Goal: Information Seeking & Learning: Learn about a topic

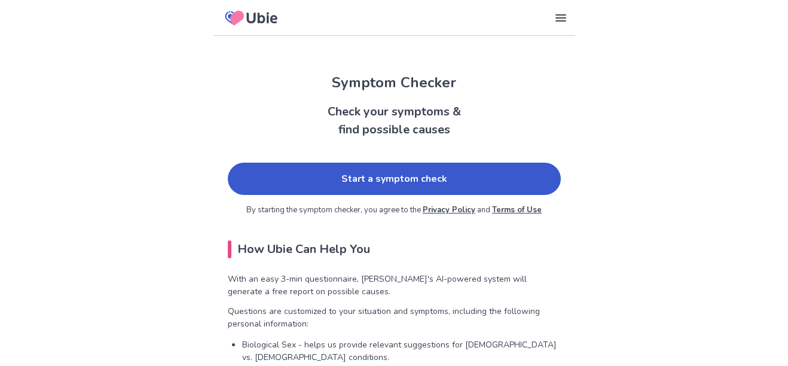
click at [383, 178] on link "Start a symptom check" at bounding box center [394, 179] width 333 height 32
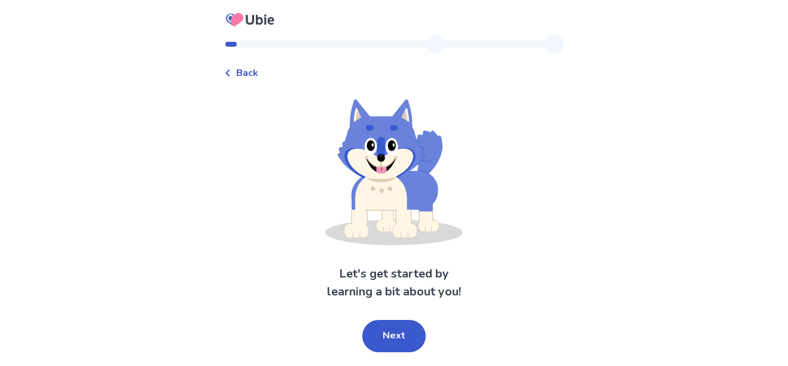
scroll to position [14, 0]
click at [401, 320] on button "Next" at bounding box center [393, 336] width 63 height 32
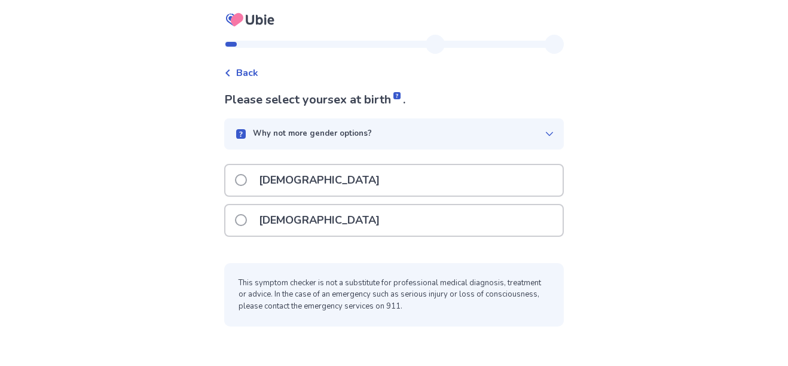
click at [244, 214] on span at bounding box center [241, 220] width 12 height 12
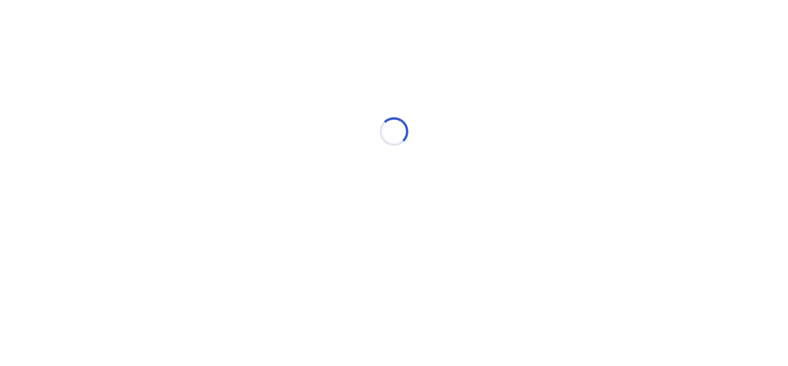
scroll to position [0, 0]
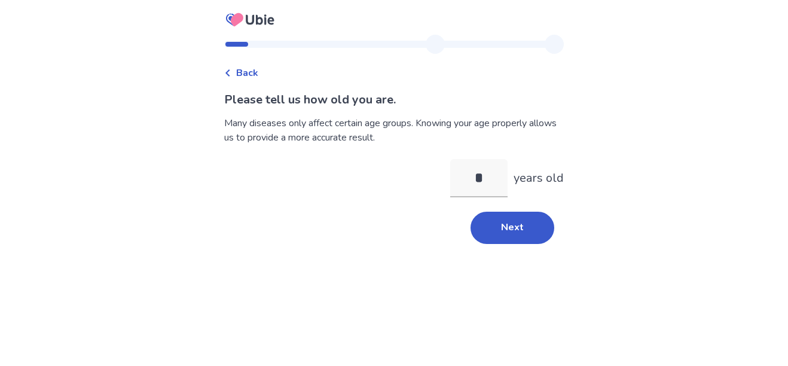
type input "**"
click at [517, 221] on button "Next" at bounding box center [512, 228] width 84 height 32
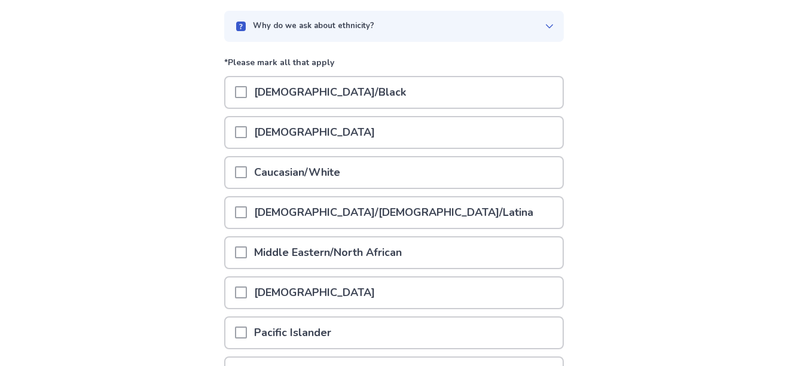
scroll to position [111, 0]
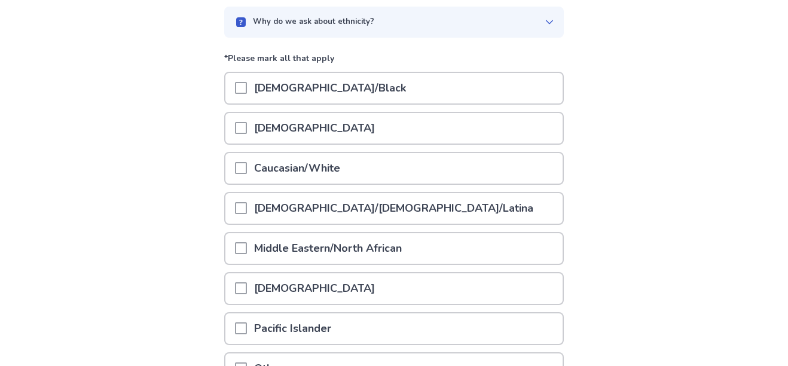
click at [244, 365] on span at bounding box center [241, 369] width 12 height 12
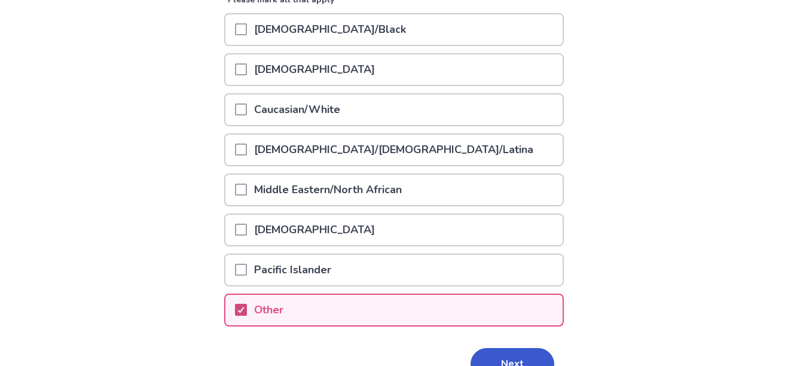
scroll to position [198, 0]
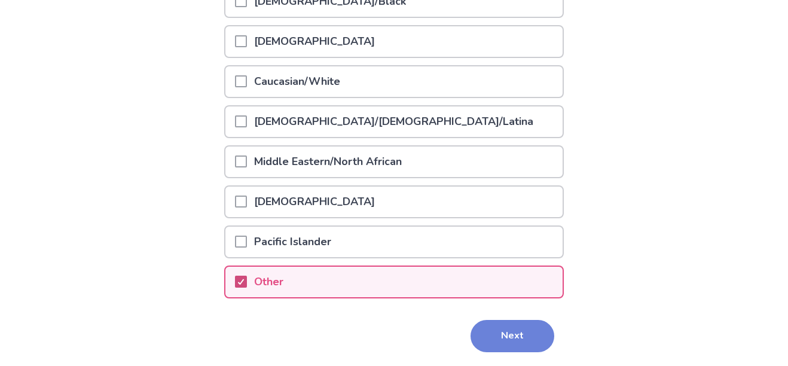
click at [509, 335] on button "Next" at bounding box center [512, 336] width 84 height 32
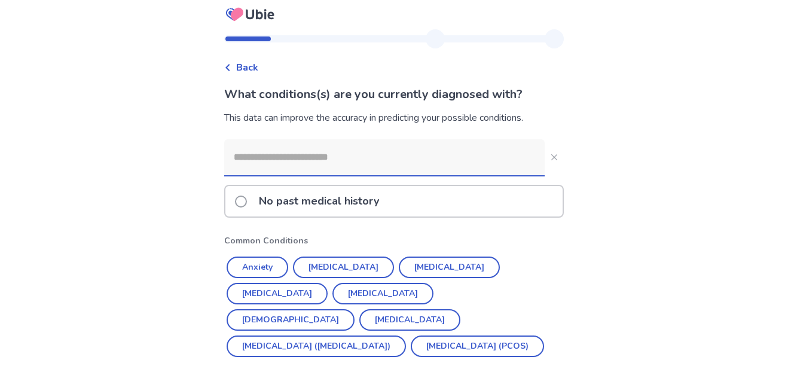
scroll to position [55, 0]
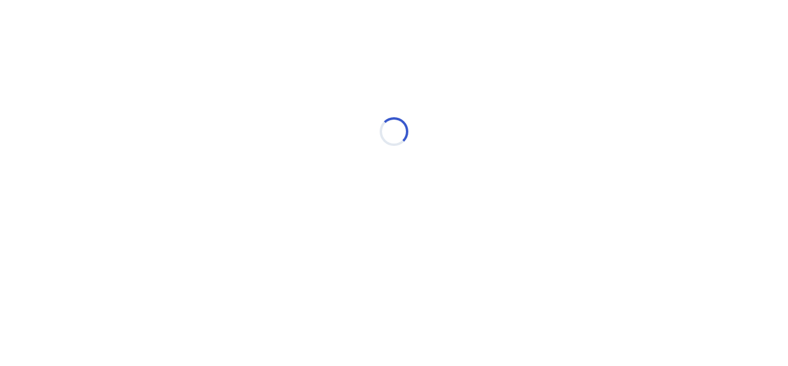
scroll to position [0, 0]
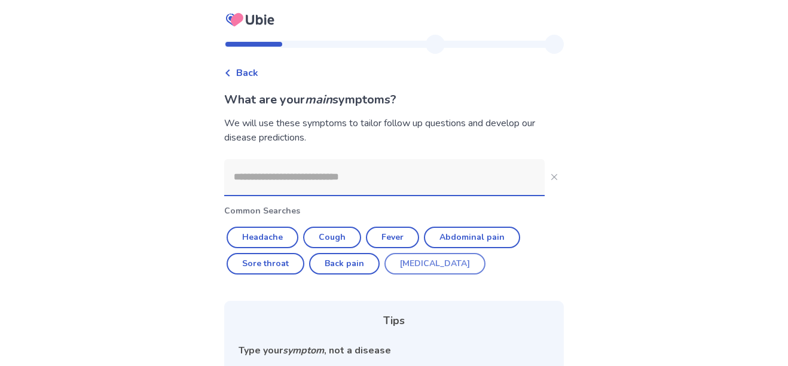
click at [422, 261] on button "[MEDICAL_DATA]" at bounding box center [434, 264] width 101 height 22
type input "********"
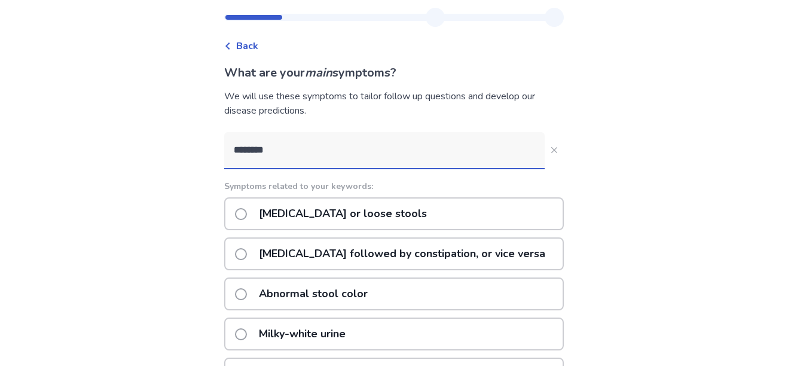
scroll to position [27, 0]
click at [247, 251] on span at bounding box center [241, 254] width 12 height 12
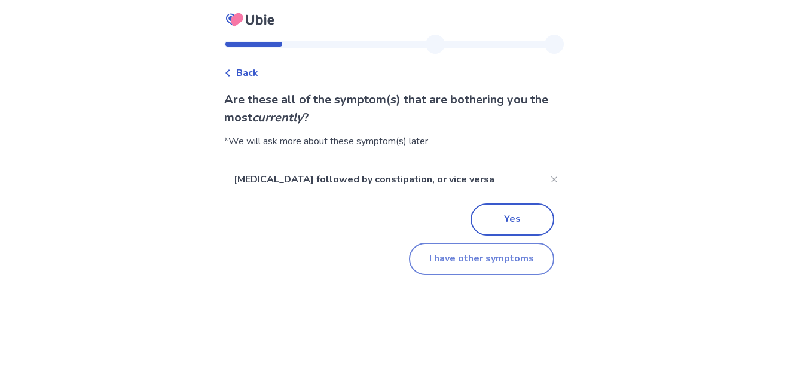
click at [481, 258] on button "I have other symptoms" at bounding box center [481, 259] width 145 height 32
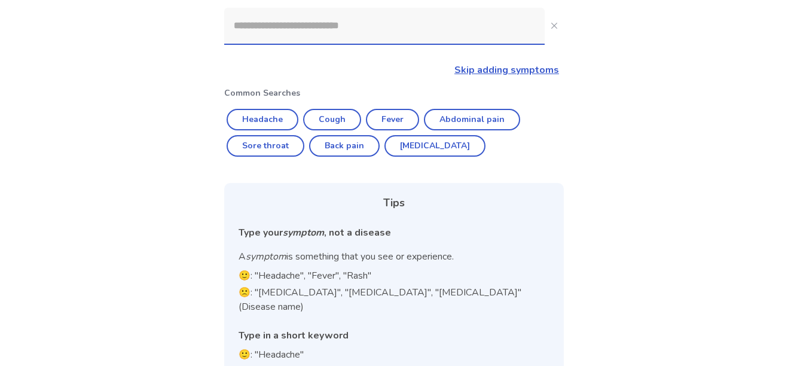
scroll to position [167, 0]
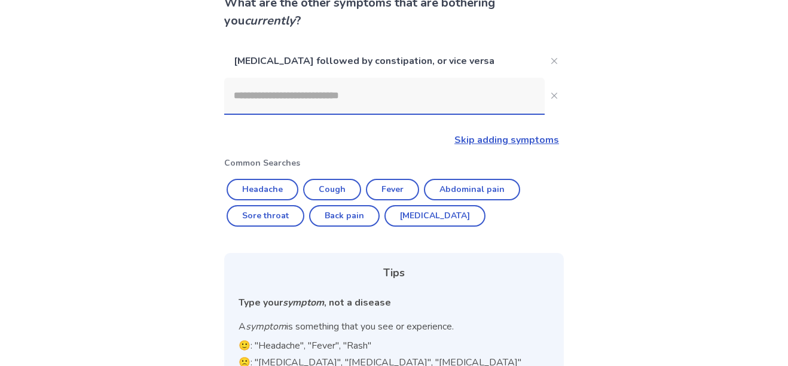
click at [301, 95] on input at bounding box center [384, 96] width 320 height 36
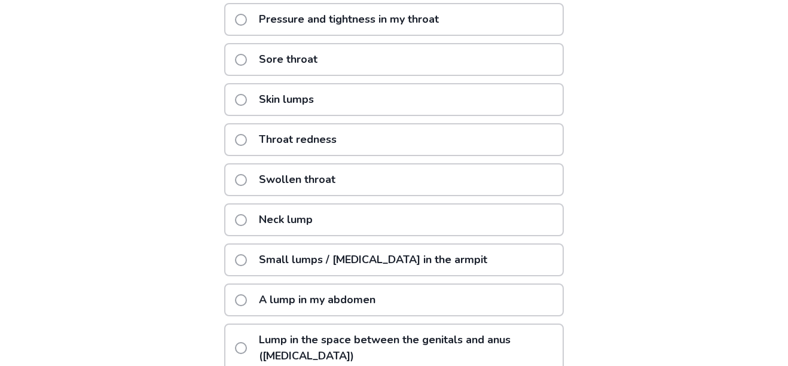
scroll to position [0, 0]
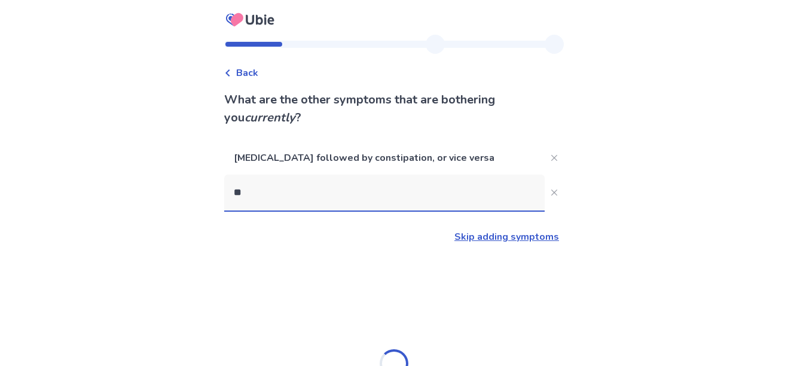
type input "*"
type input "*****"
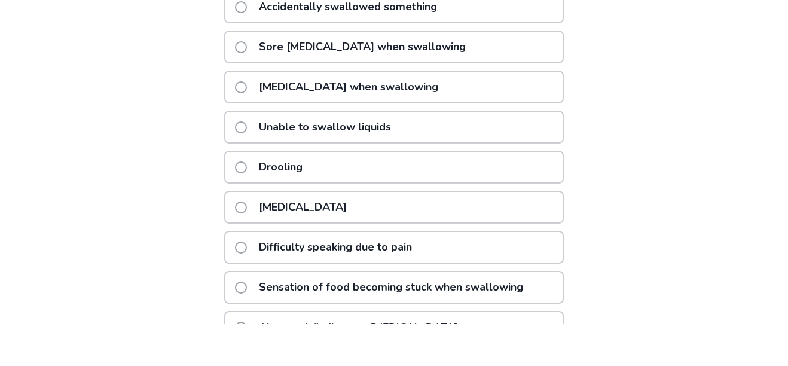
scroll to position [281, 0]
click at [247, 323] on span at bounding box center [241, 329] width 12 height 12
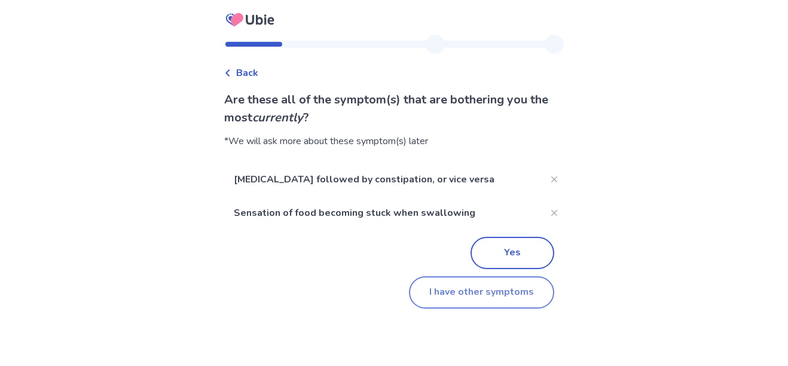
click at [488, 289] on button "I have other symptoms" at bounding box center [481, 292] width 145 height 32
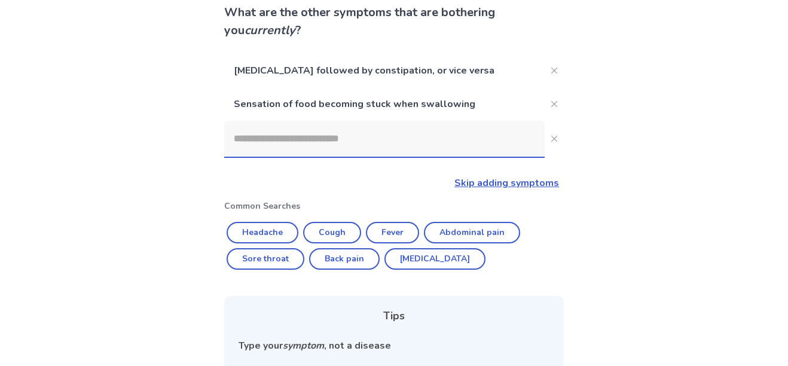
click at [302, 135] on input at bounding box center [384, 139] width 320 height 36
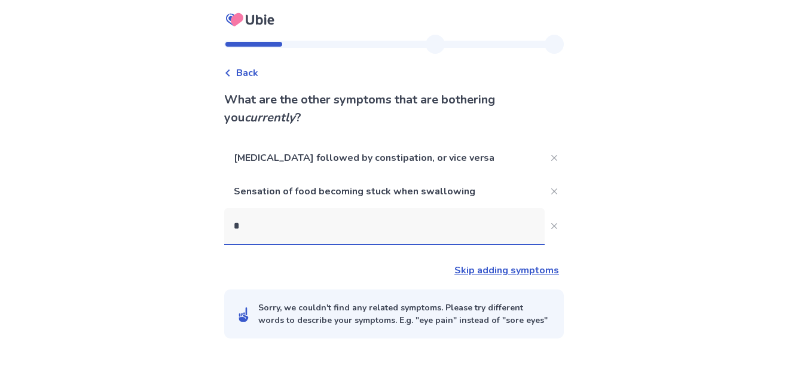
scroll to position [0, 0]
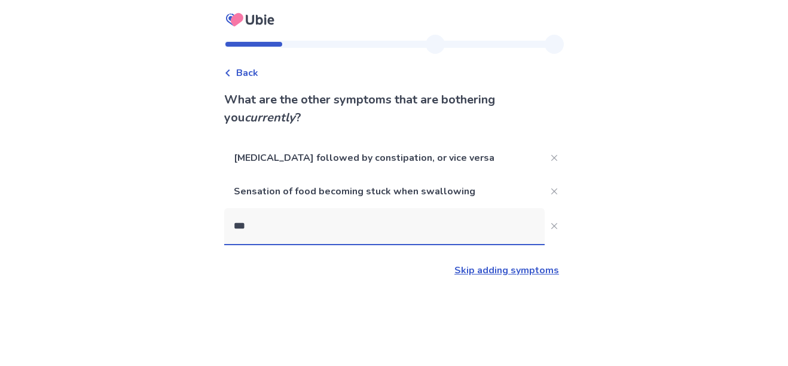
type input "****"
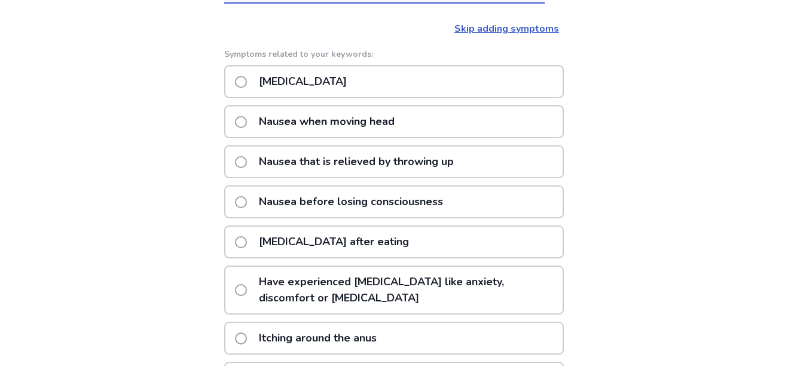
scroll to position [221, 0]
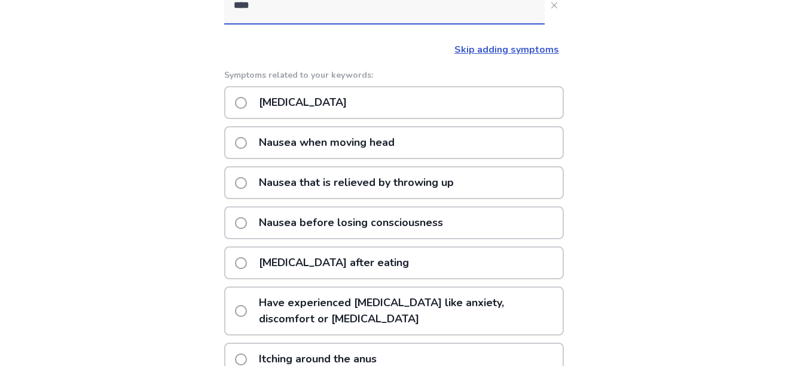
click at [246, 104] on span at bounding box center [241, 103] width 12 height 12
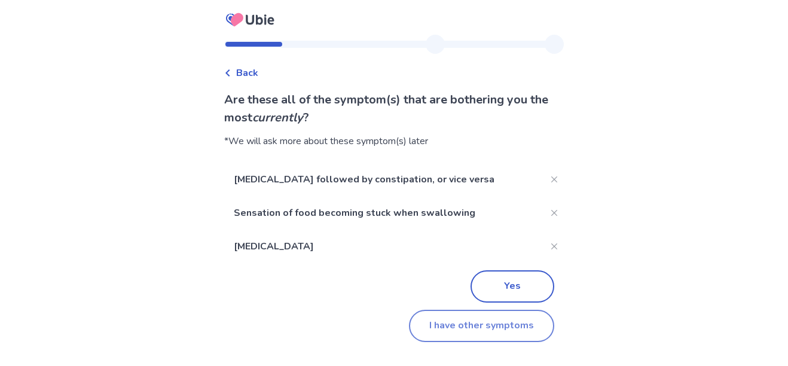
click at [486, 325] on button "I have other symptoms" at bounding box center [481, 326] width 145 height 32
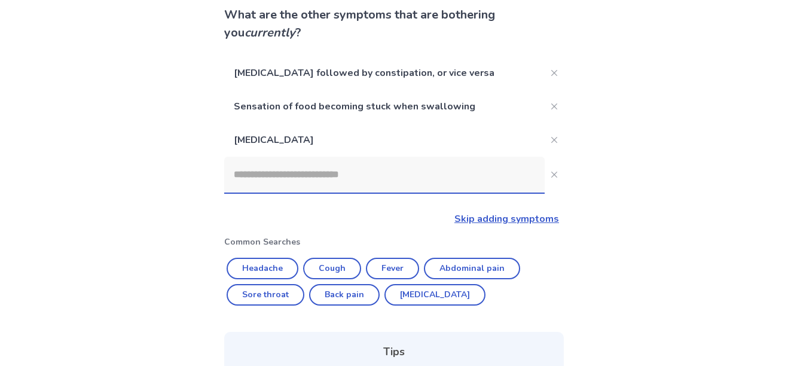
click at [294, 172] on input at bounding box center [384, 175] width 320 height 36
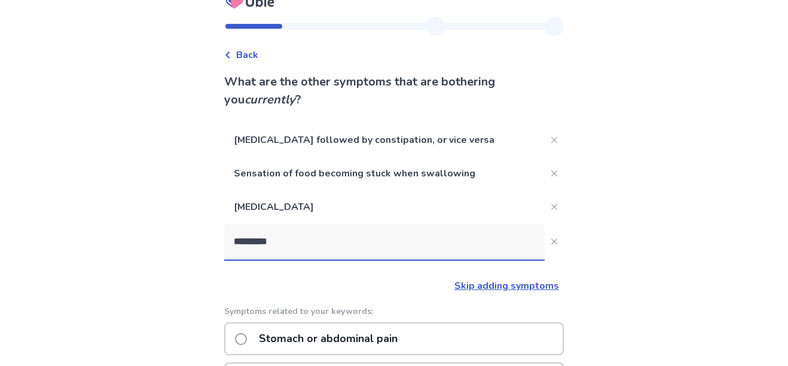
scroll to position [34, 0]
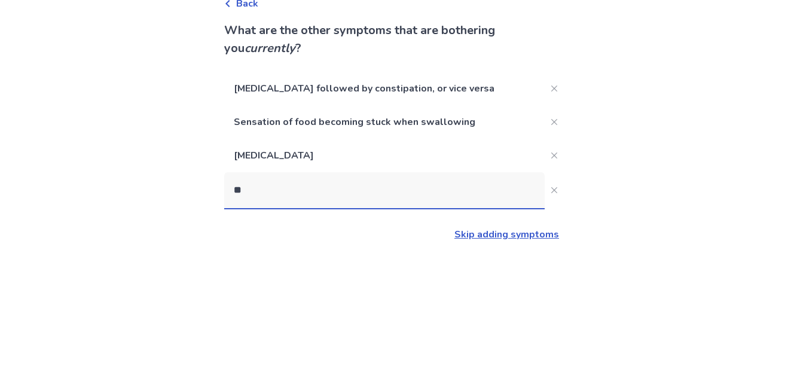
type input "*"
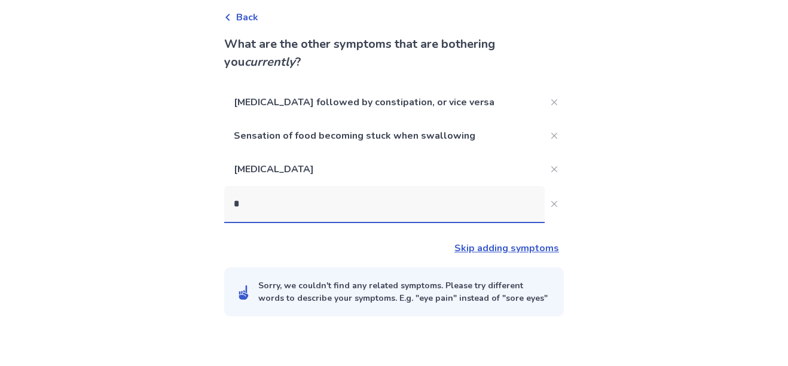
scroll to position [0, 0]
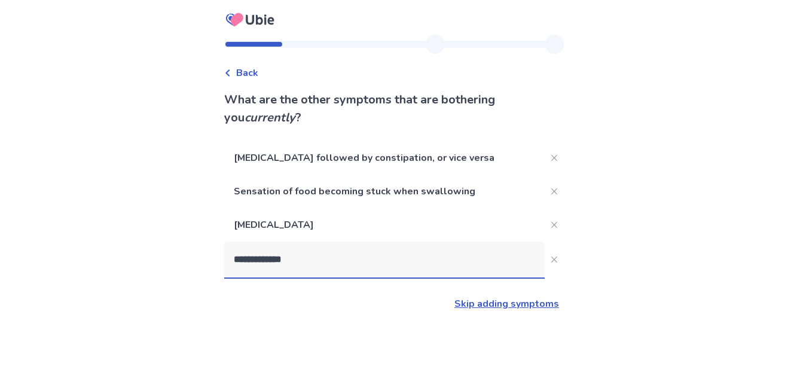
type input "**********"
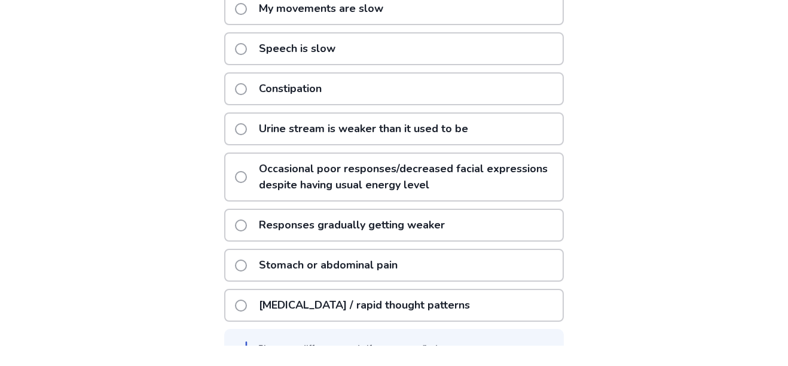
scroll to position [460, 0]
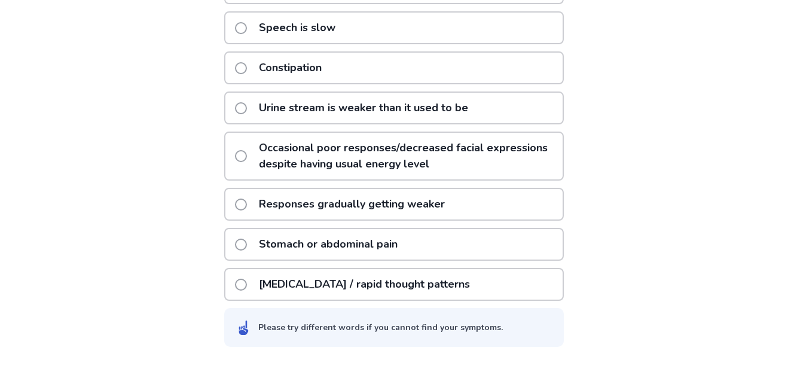
click at [247, 243] on span at bounding box center [241, 249] width 12 height 12
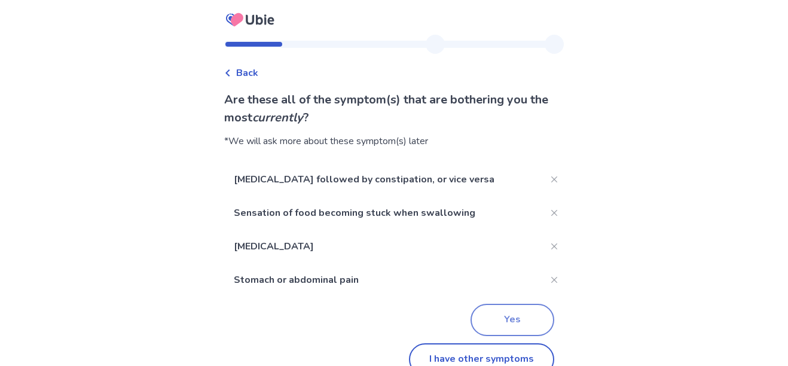
click at [506, 317] on button "Yes" at bounding box center [512, 320] width 84 height 32
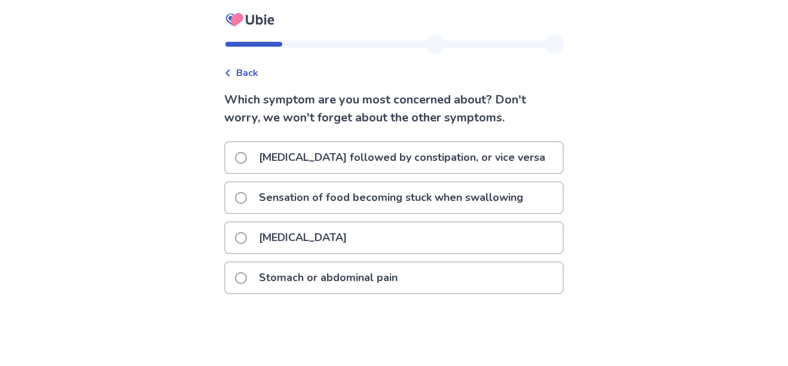
scroll to position [37, 0]
click at [242, 152] on span at bounding box center [241, 158] width 12 height 12
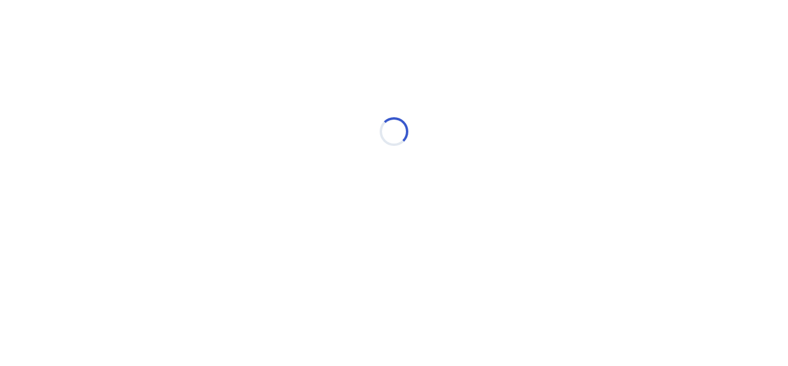
scroll to position [0, 0]
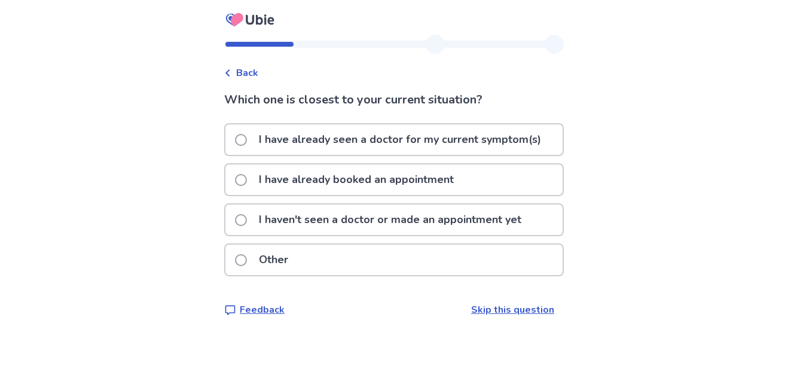
click at [509, 316] on link "Skip this question" at bounding box center [512, 309] width 83 height 13
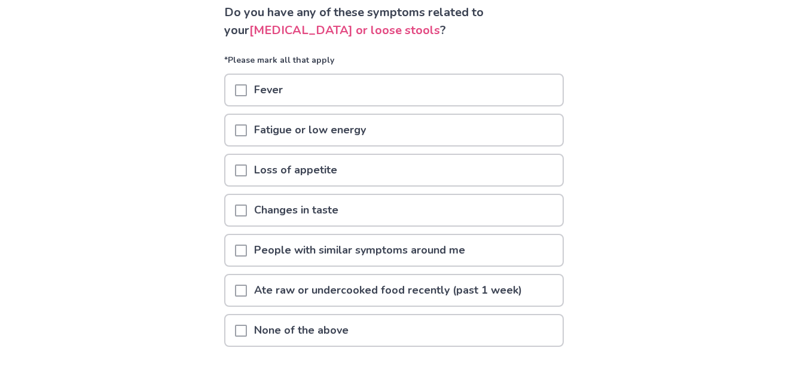
scroll to position [87, 0]
click at [247, 126] on span at bounding box center [241, 130] width 12 height 12
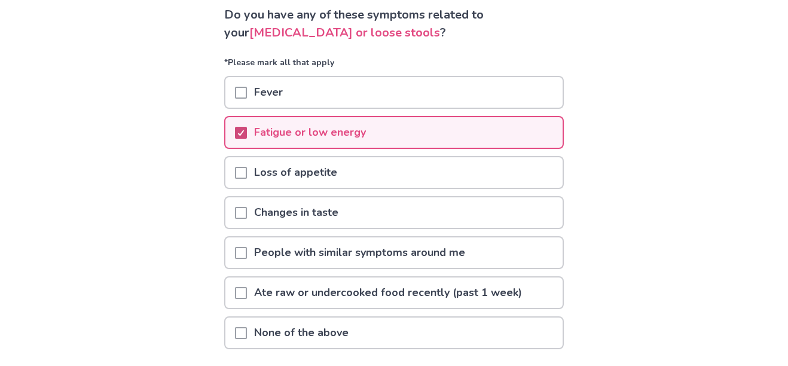
scroll to position [136, 0]
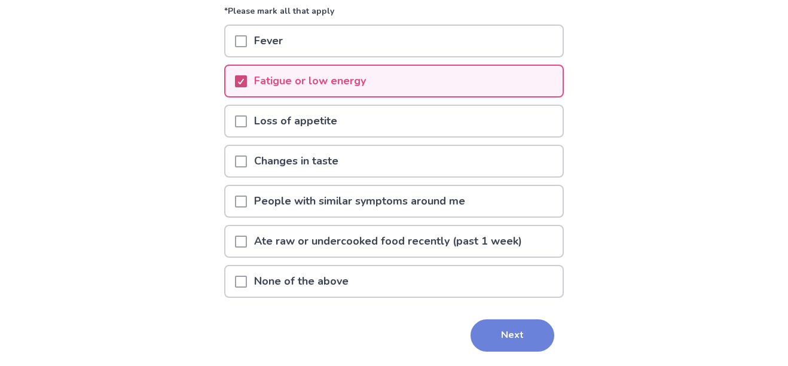
click at [507, 328] on button "Next" at bounding box center [512, 335] width 84 height 32
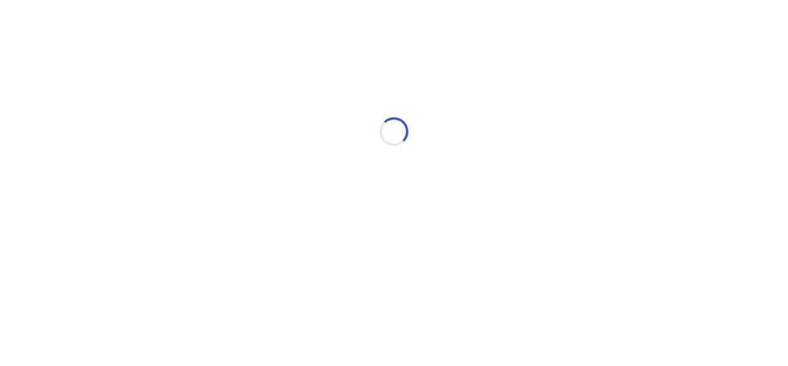
scroll to position [0, 0]
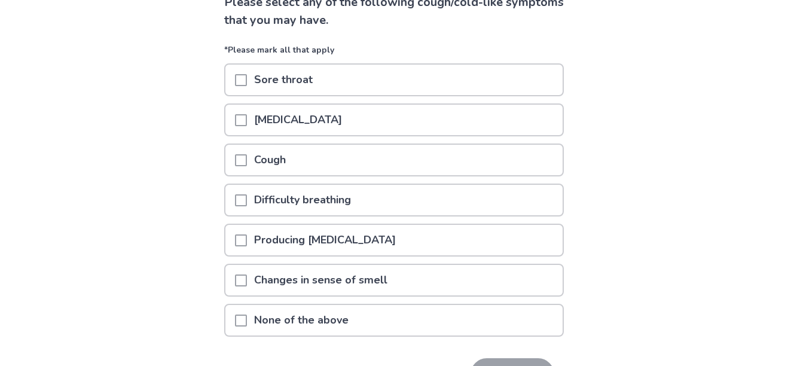
scroll to position [97, 0]
click at [247, 325] on span at bounding box center [241, 321] width 12 height 12
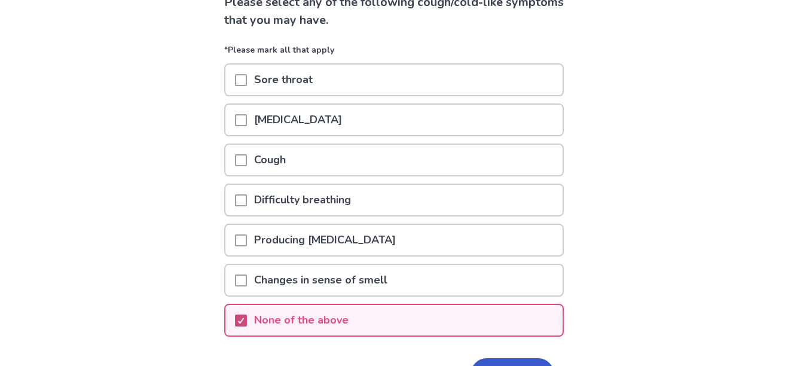
scroll to position [97, 0]
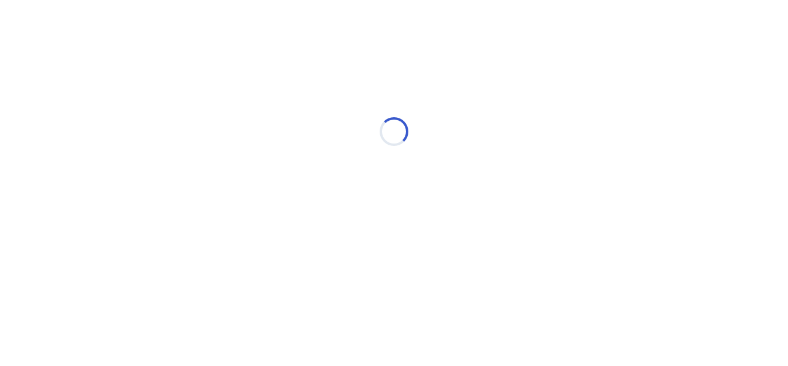
select select "*"
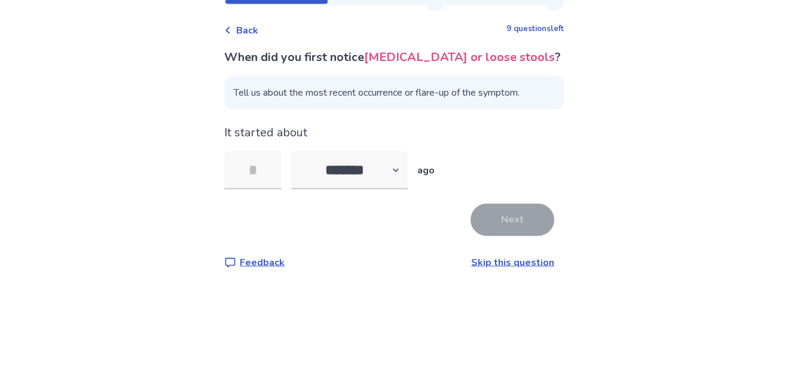
scroll to position [18, 0]
type input "**"
click at [514, 246] on button "Next" at bounding box center [512, 262] width 84 height 32
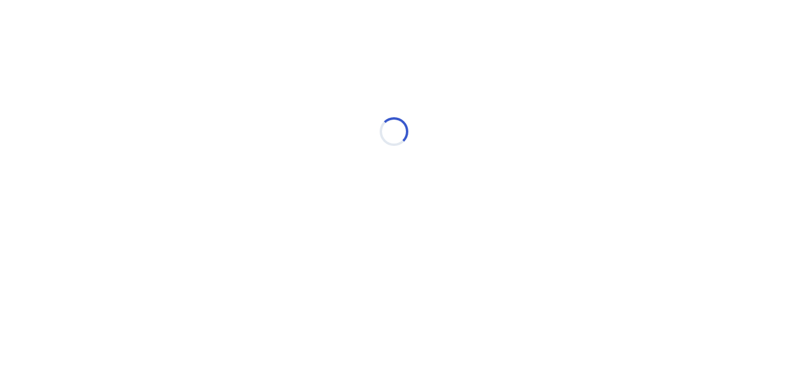
select select "*"
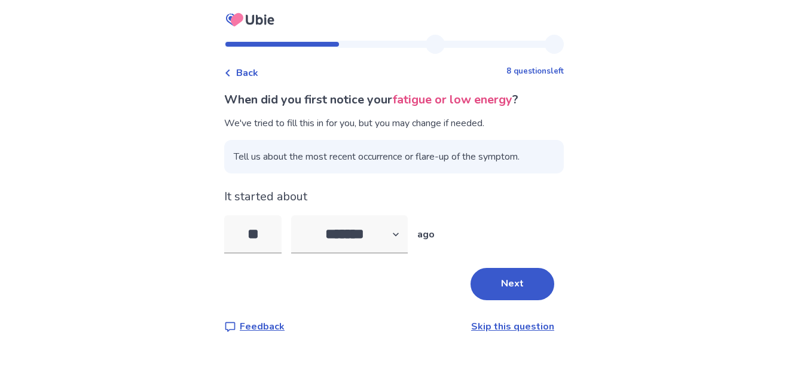
type input "*"
type input "**"
click at [515, 271] on button "Next" at bounding box center [512, 284] width 84 height 32
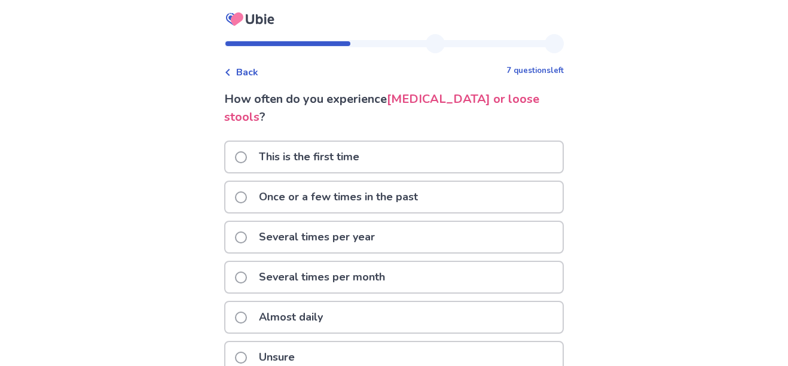
scroll to position [12, 0]
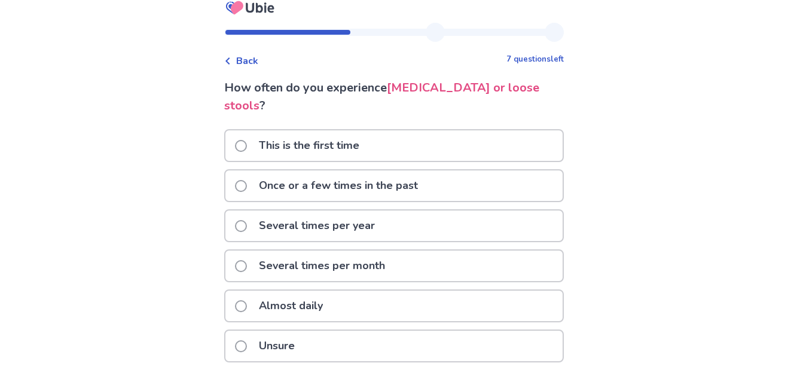
click at [243, 260] on span at bounding box center [241, 266] width 12 height 12
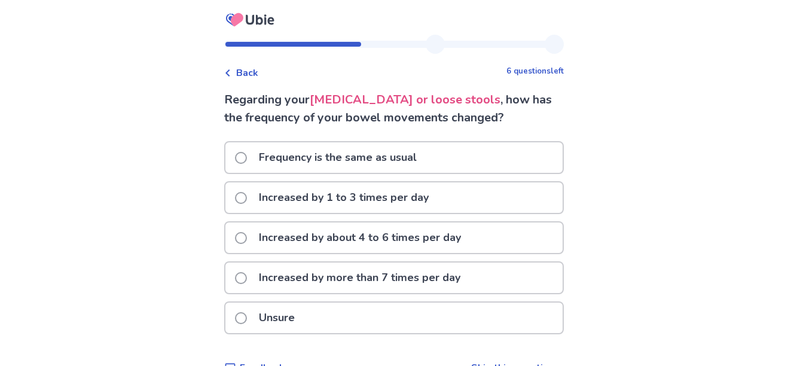
click at [247, 154] on span at bounding box center [241, 158] width 12 height 12
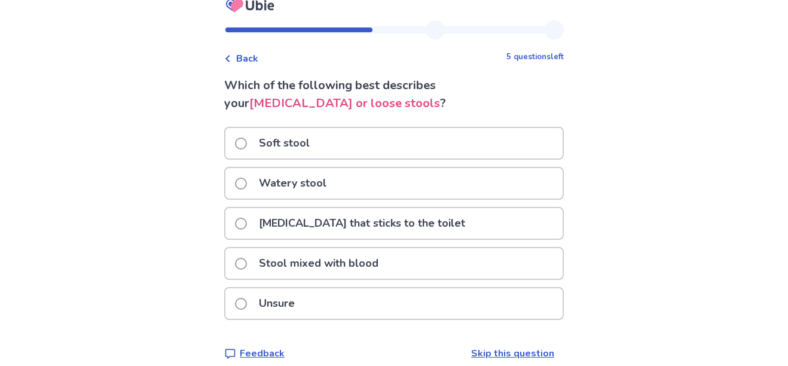
scroll to position [14, 0]
click at [244, 178] on label "Watery stool" at bounding box center [284, 183] width 99 height 30
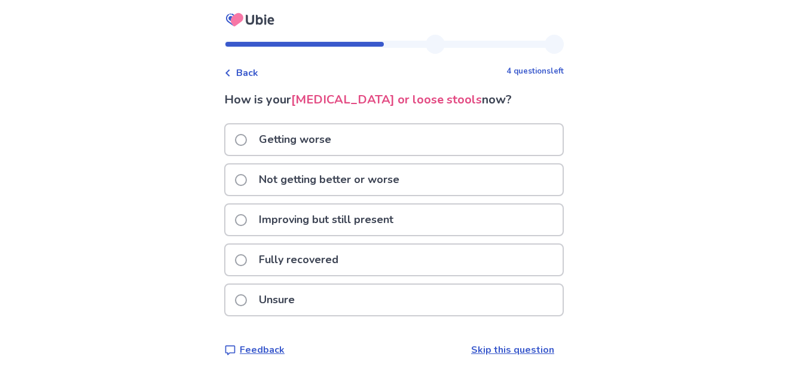
click at [247, 222] on span at bounding box center [241, 220] width 12 height 12
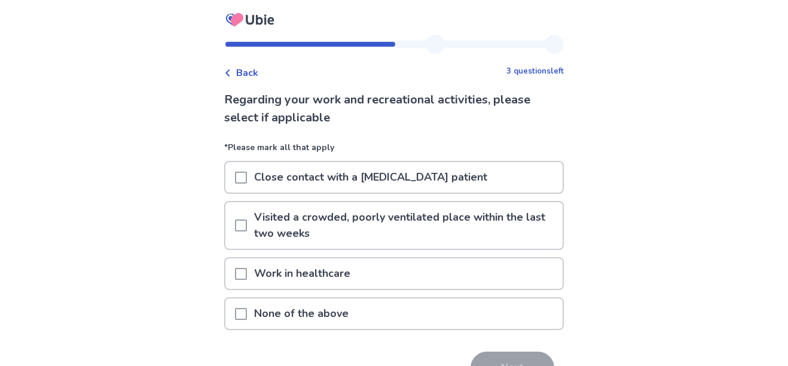
scroll to position [32, 0]
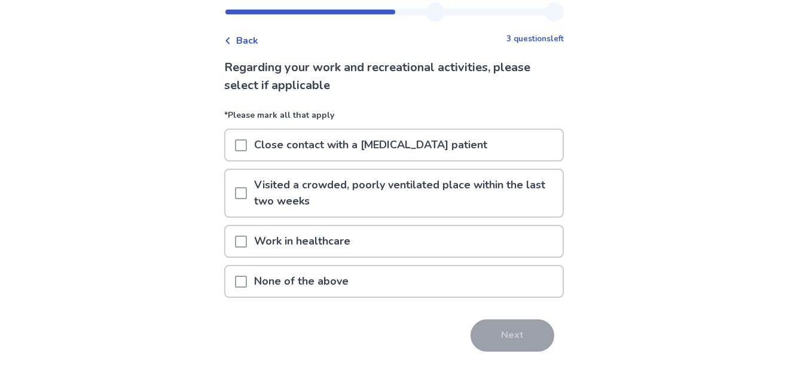
click at [247, 279] on span at bounding box center [241, 282] width 12 height 12
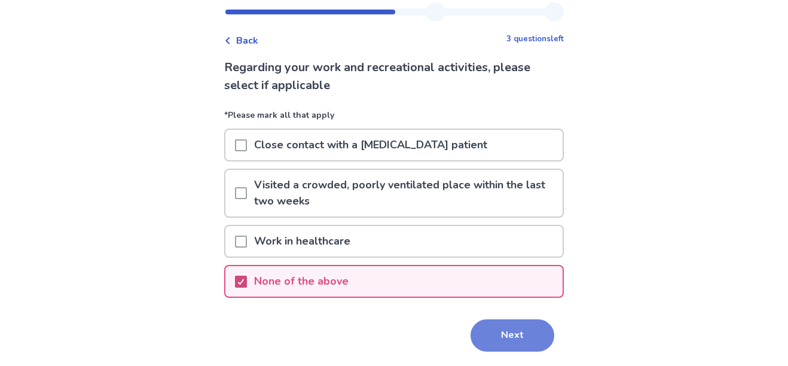
click at [519, 337] on button "Next" at bounding box center [512, 335] width 84 height 32
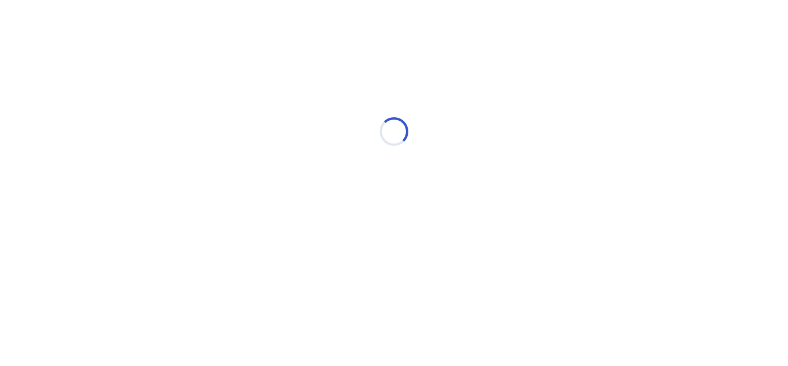
scroll to position [0, 0]
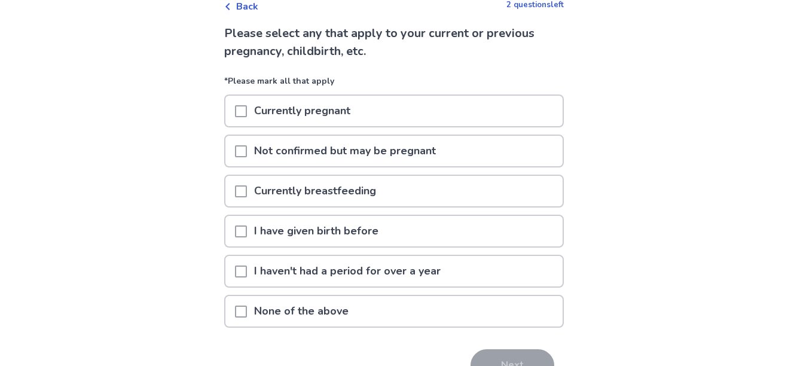
scroll to position [66, 0]
click at [247, 307] on span at bounding box center [241, 311] width 12 height 12
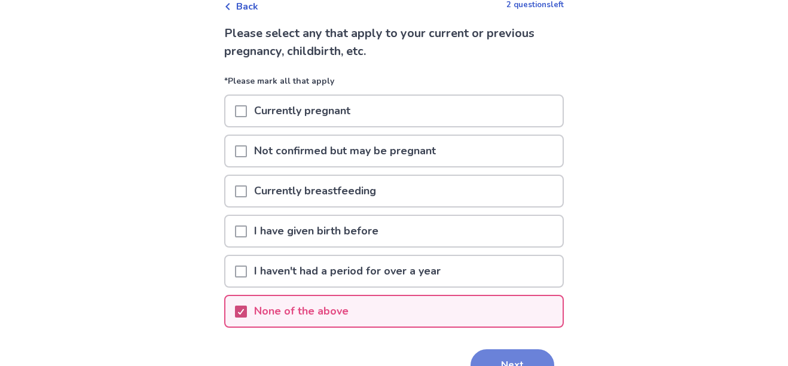
click at [508, 355] on button "Next" at bounding box center [512, 365] width 84 height 32
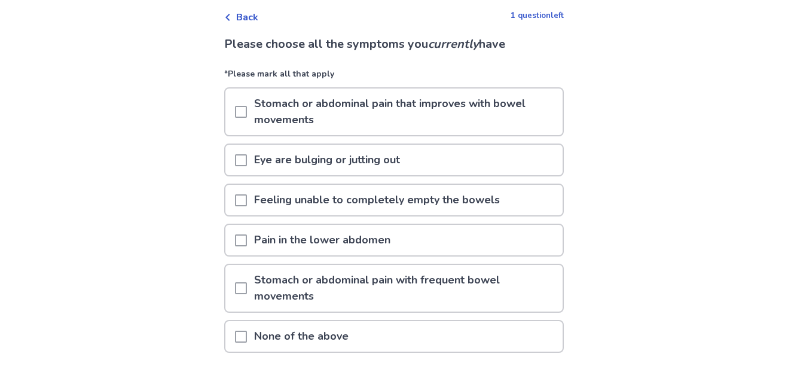
scroll to position [56, 0]
click at [247, 203] on span at bounding box center [241, 200] width 12 height 12
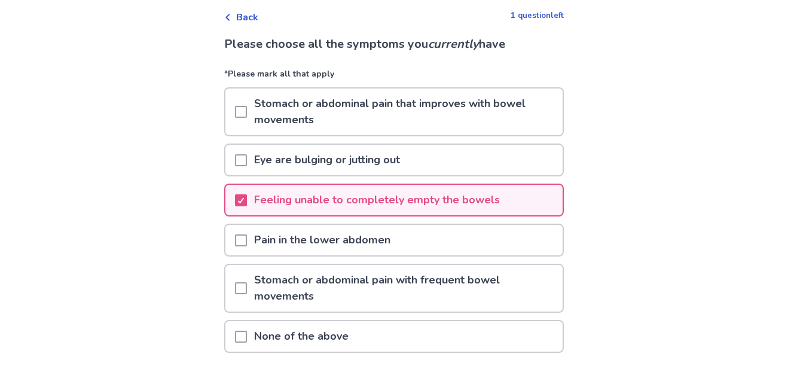
click at [247, 241] on span at bounding box center [241, 240] width 12 height 12
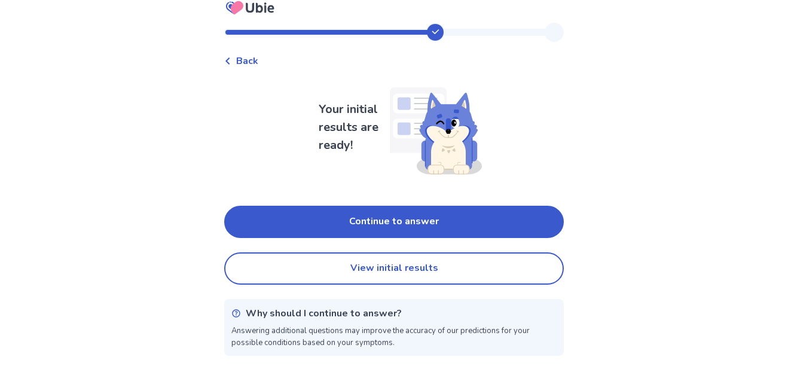
scroll to position [38, 0]
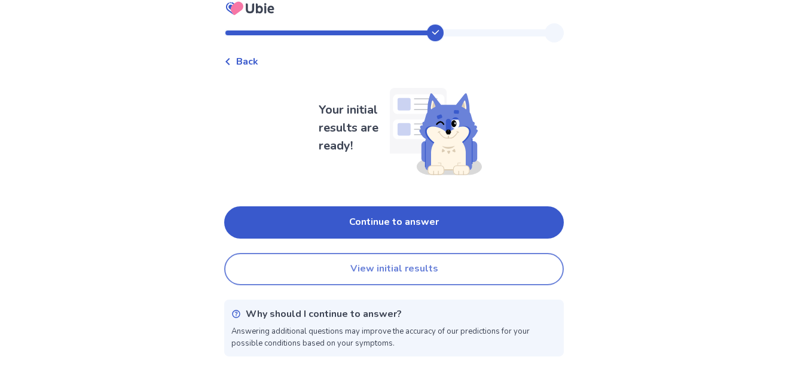
click at [424, 253] on button "View initial results" at bounding box center [393, 269] width 339 height 32
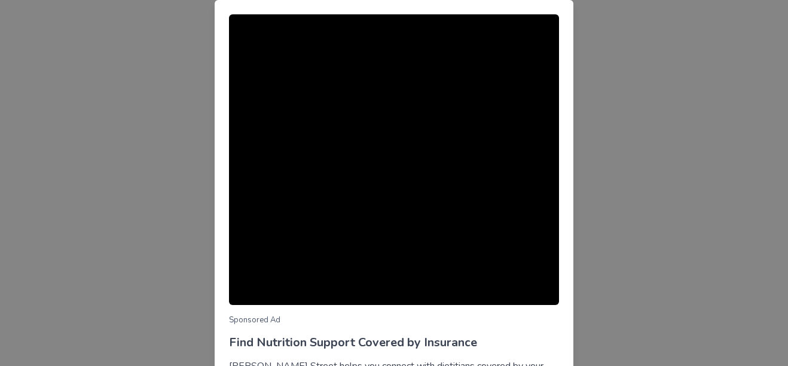
scroll to position [93, 0]
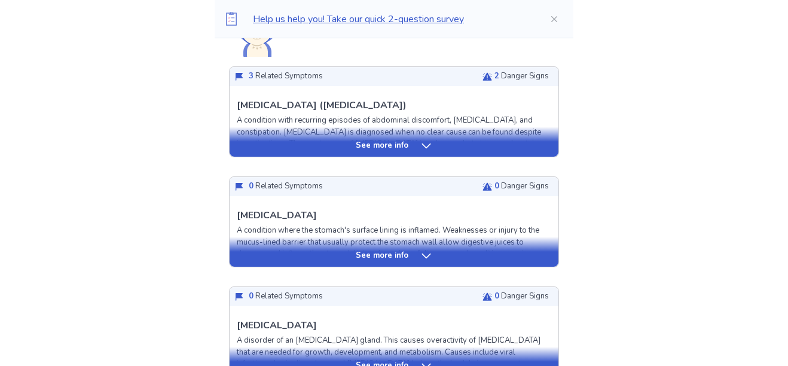
scroll to position [295, 0]
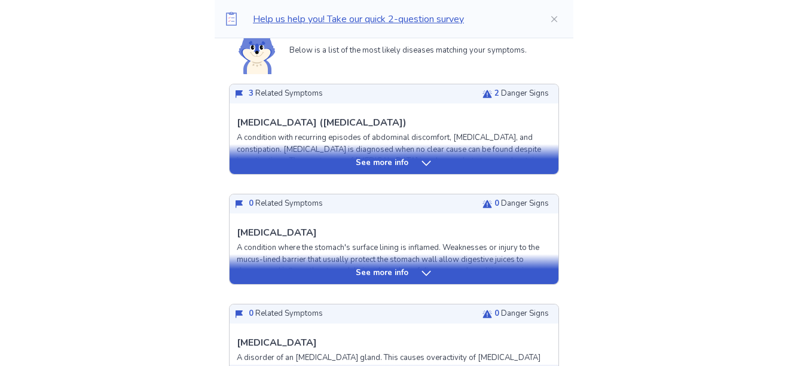
click at [423, 161] on icon at bounding box center [426, 163] width 12 height 12
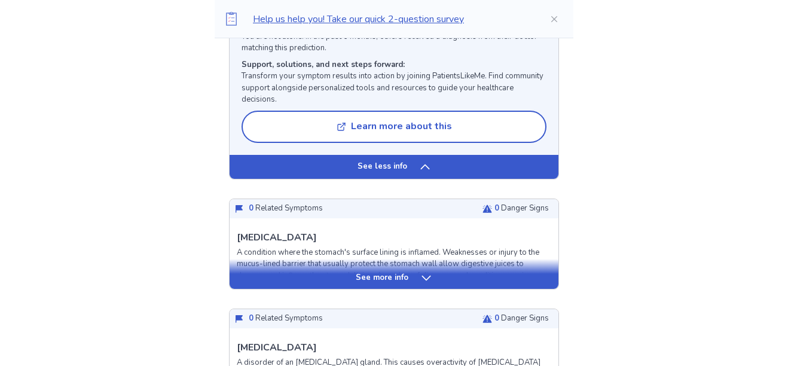
scroll to position [1315, 0]
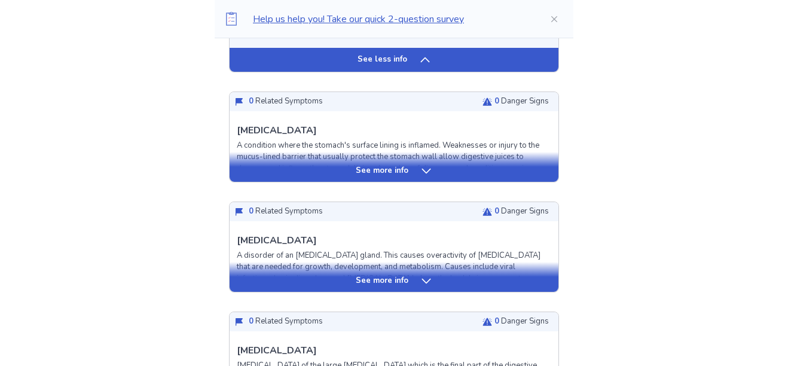
click at [426, 277] on icon at bounding box center [426, 282] width 12 height 12
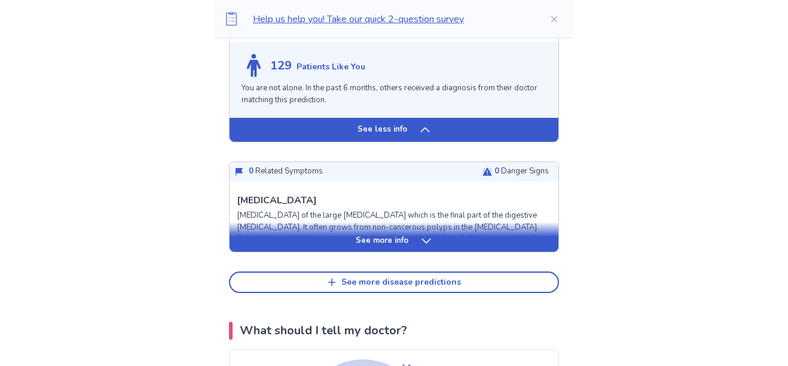
scroll to position [2200, 0]
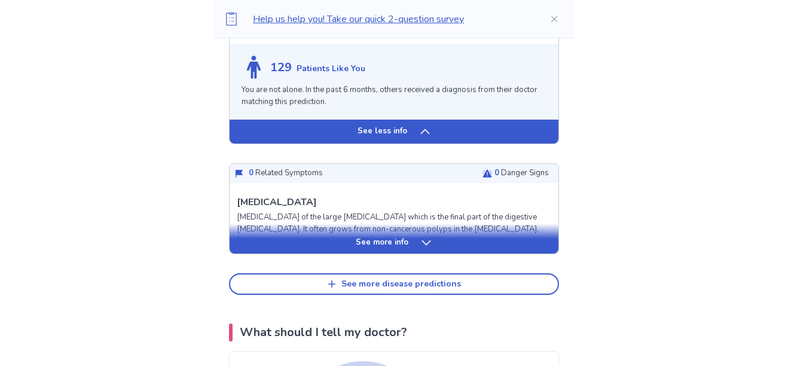
click at [409, 237] on div "See more info" at bounding box center [394, 243] width 329 height 12
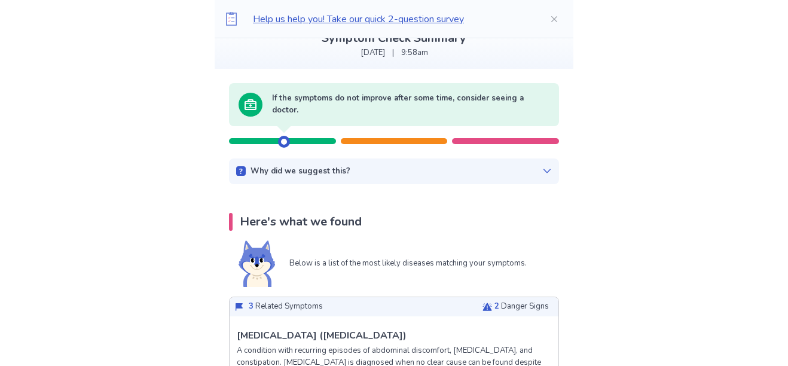
scroll to position [0, 0]
